Goal: Information Seeking & Learning: Learn about a topic

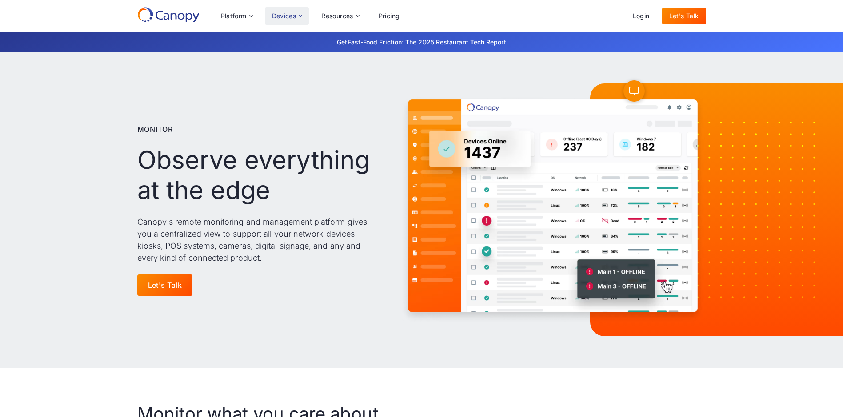
click at [289, 16] on div "Devices" at bounding box center [284, 16] width 24 height 6
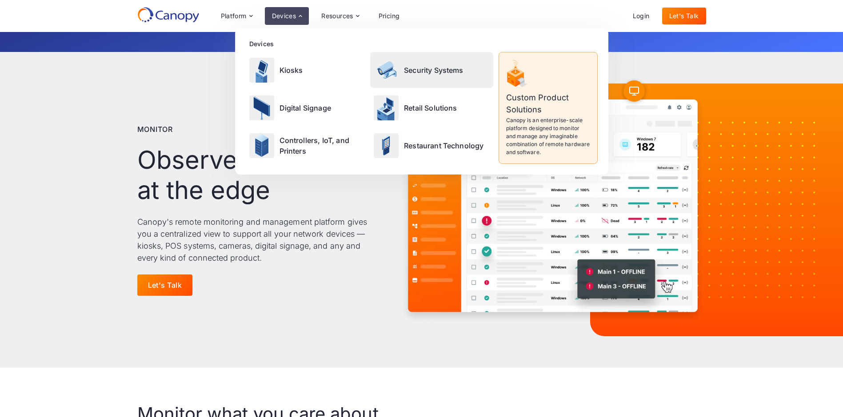
click at [392, 76] on img at bounding box center [386, 70] width 25 height 25
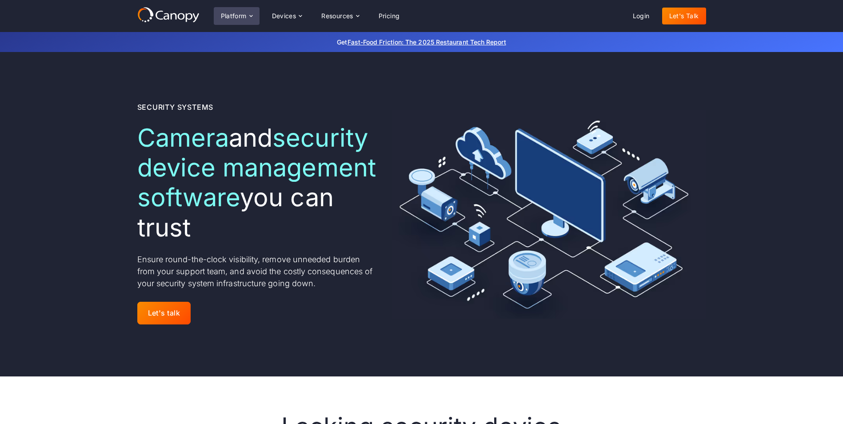
click at [226, 12] on div "Platform" at bounding box center [237, 16] width 46 height 18
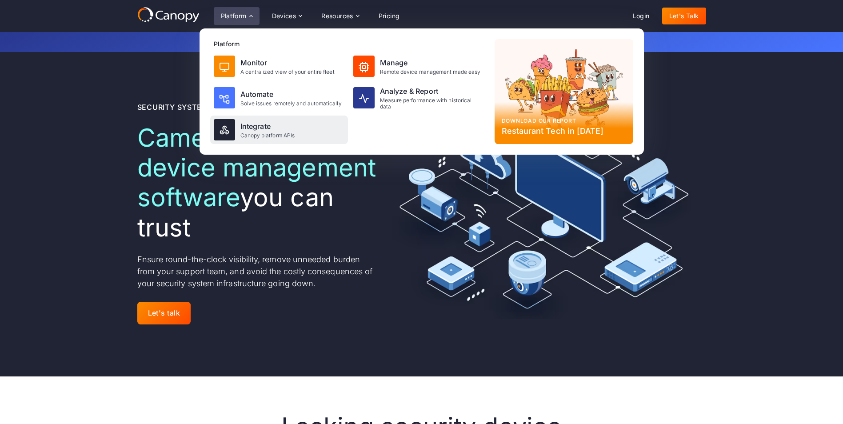
click at [264, 134] on div "Canopy platform APIs" at bounding box center [267, 135] width 55 height 6
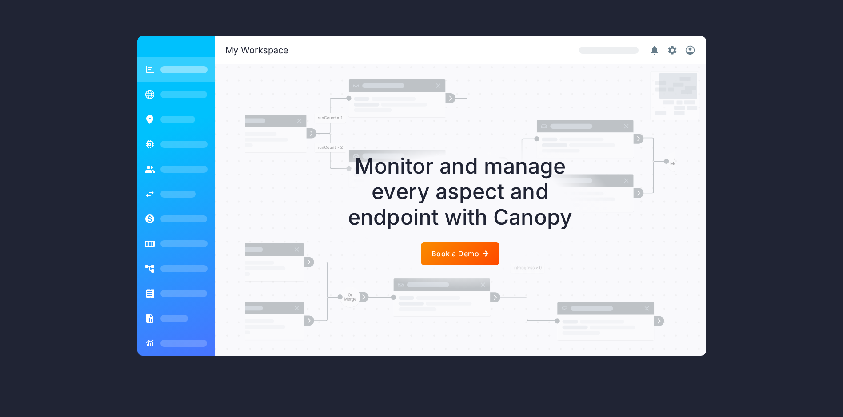
scroll to position [1821, 0]
